Goal: Task Accomplishment & Management: Use online tool/utility

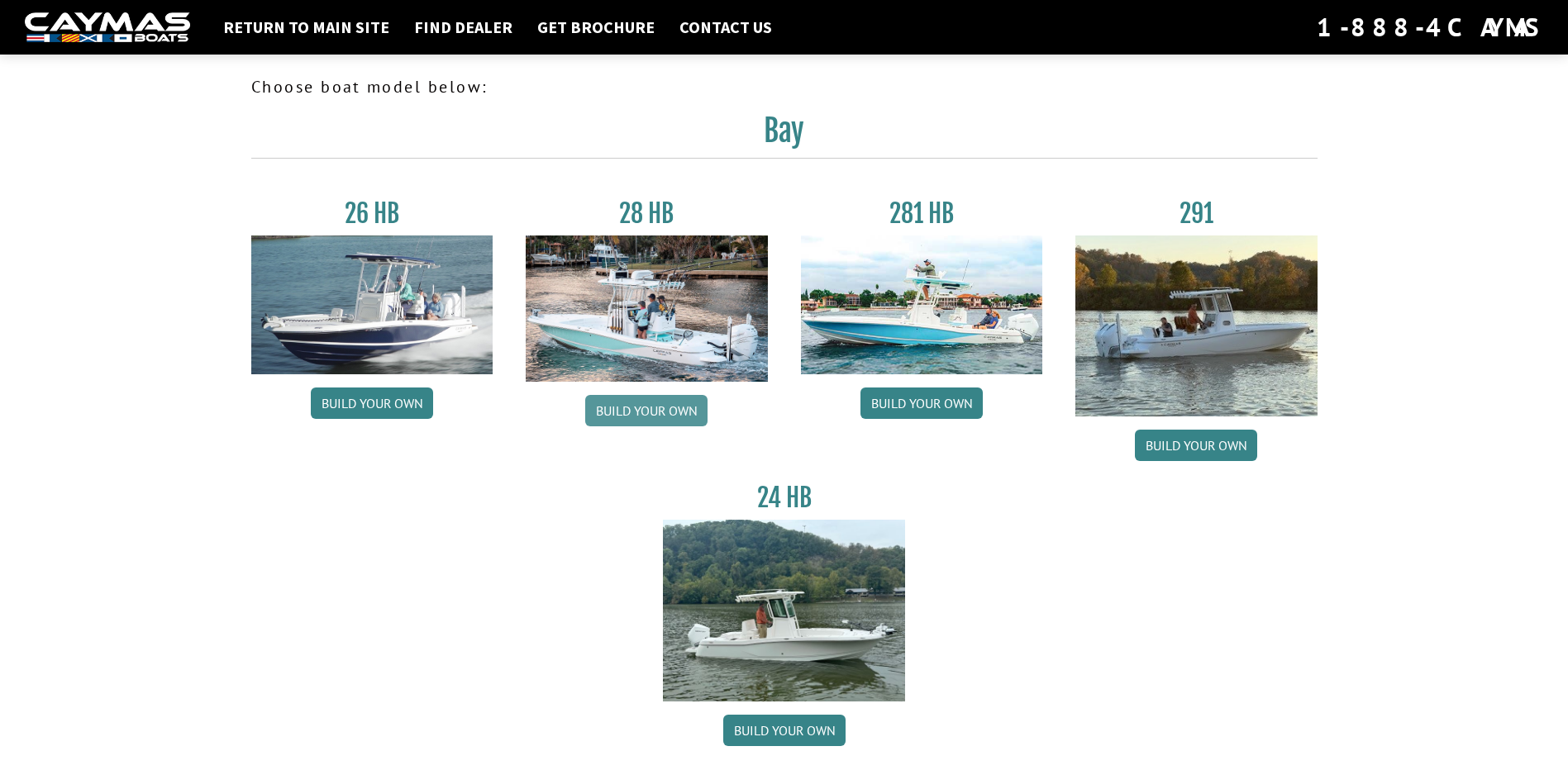
click at [632, 414] on link "Build your own" at bounding box center [646, 411] width 122 height 31
click at [1199, 331] on img at bounding box center [1197, 326] width 242 height 181
click at [1204, 445] on link "Build your own" at bounding box center [1196, 445] width 122 height 31
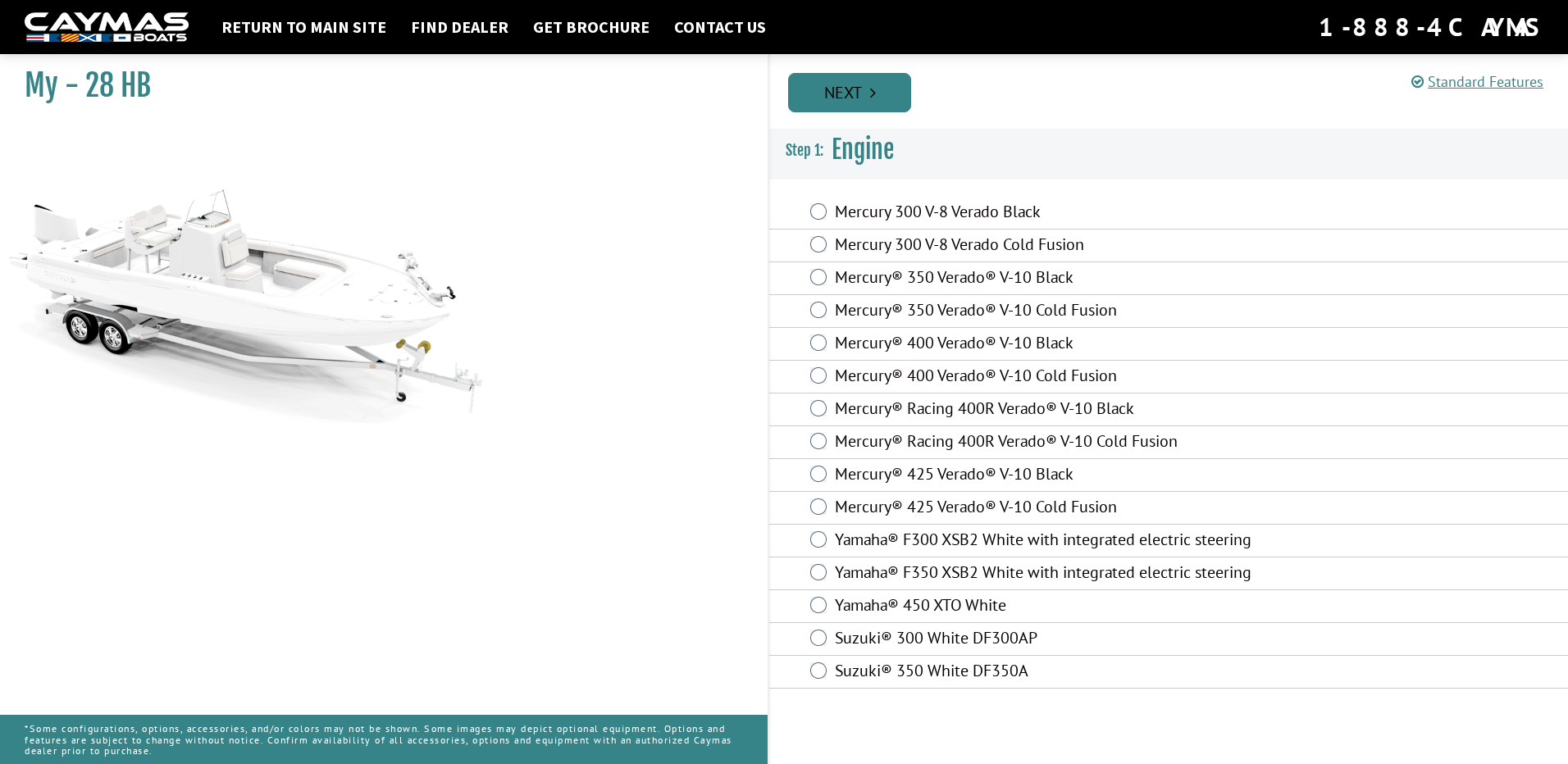
click at [846, 100] on link "Next" at bounding box center [849, 93] width 123 height 39
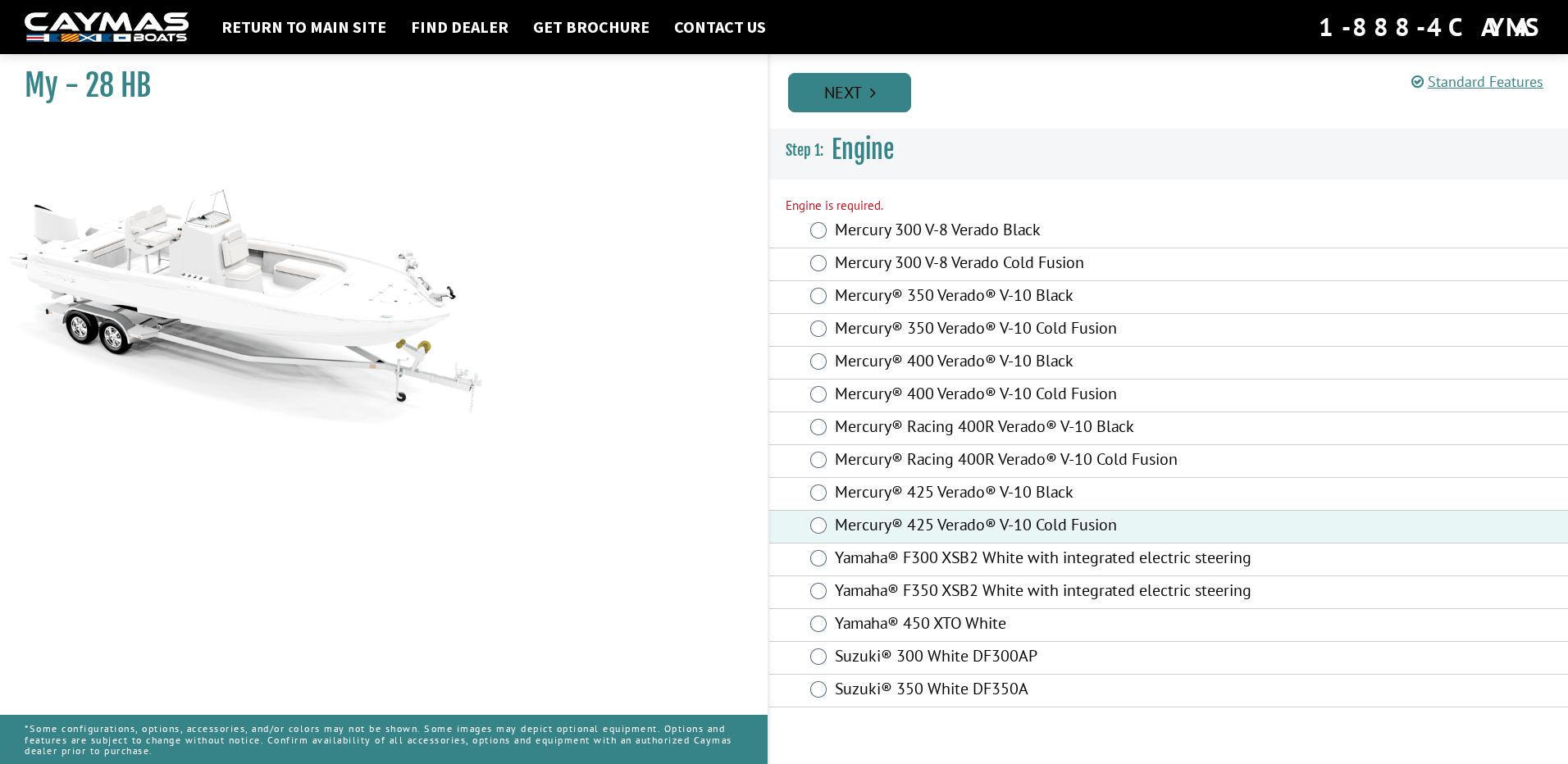
click at [835, 88] on link "Next" at bounding box center [849, 93] width 123 height 39
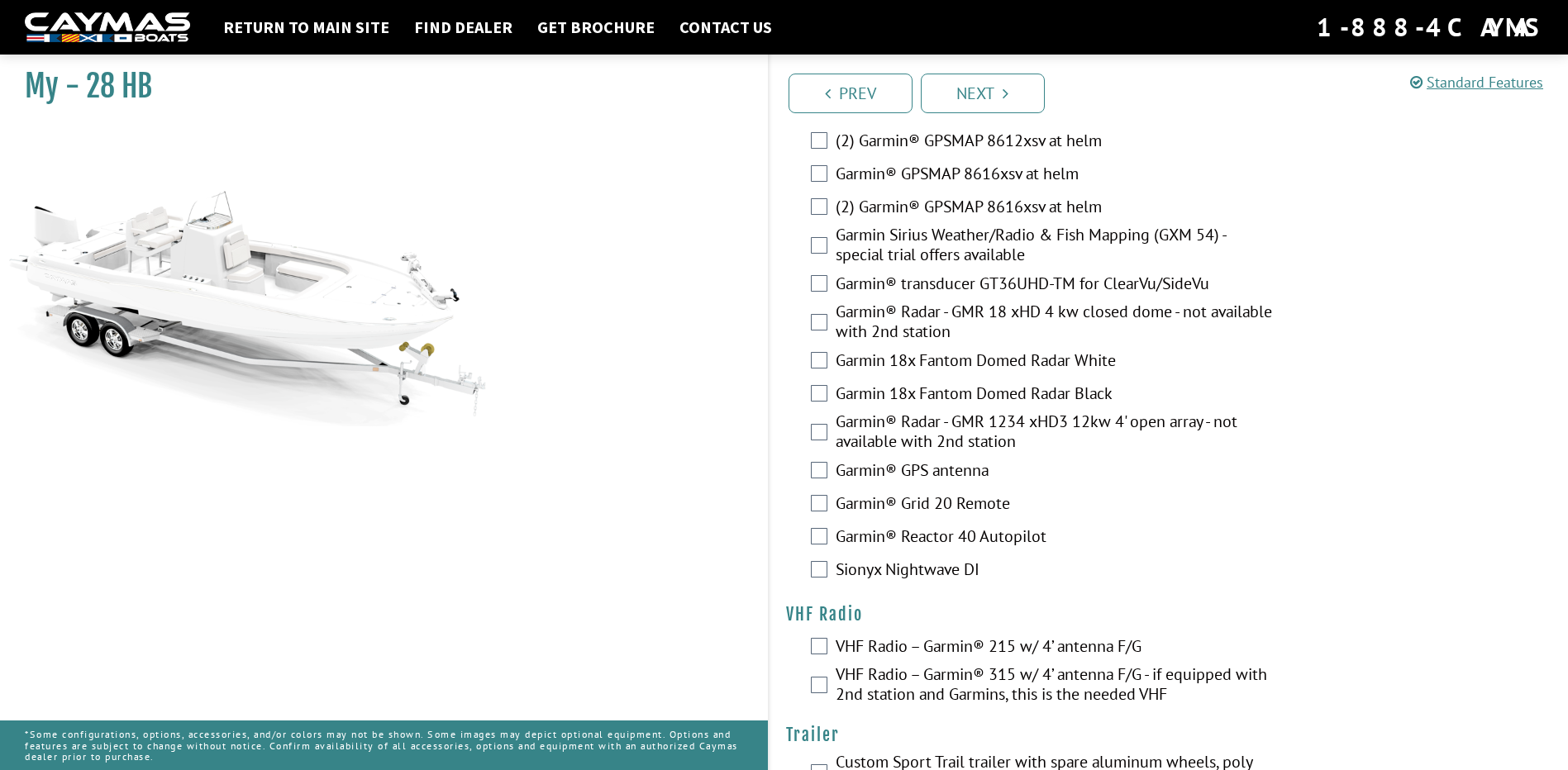
scroll to position [4089, 0]
